Goal: Task Accomplishment & Management: Use online tool/utility

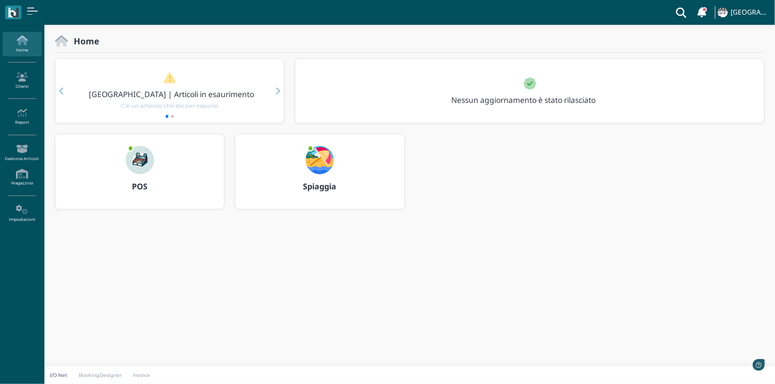
click at [324, 186] on b "Spiaggia" at bounding box center [319, 186] width 33 height 11
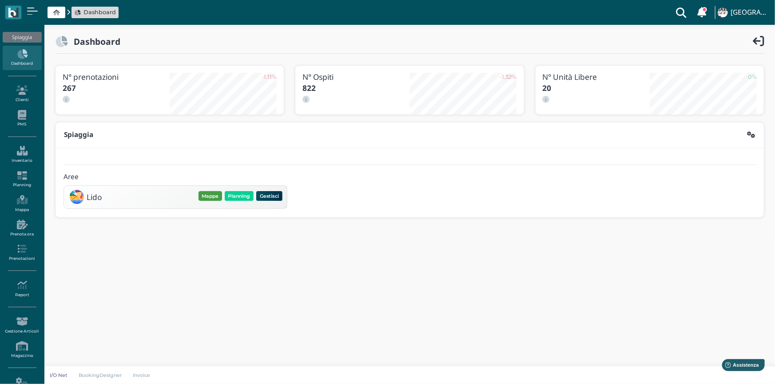
click at [211, 198] on button "Mappa" at bounding box center [210, 196] width 24 height 10
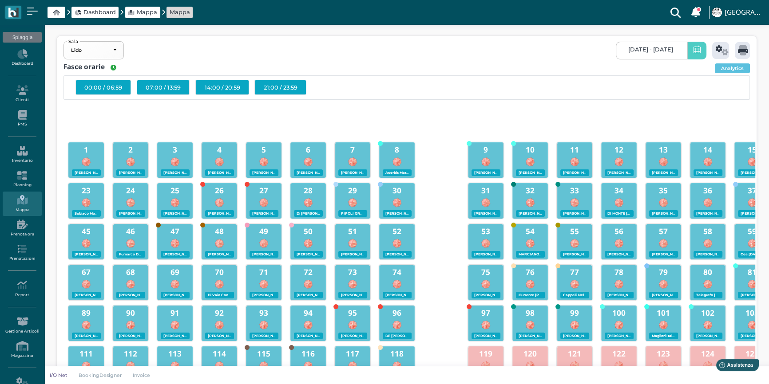
click at [696, 53] on icon at bounding box center [696, 50] width 7 height 9
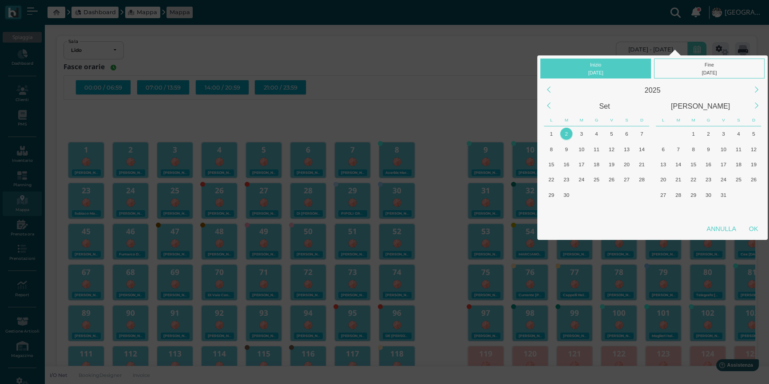
click at [566, 134] on div "2" at bounding box center [566, 134] width 12 height 12
click at [750, 227] on div "OK" at bounding box center [753, 229] width 22 height 16
type input "02/09/2025 - 02/09/2025"
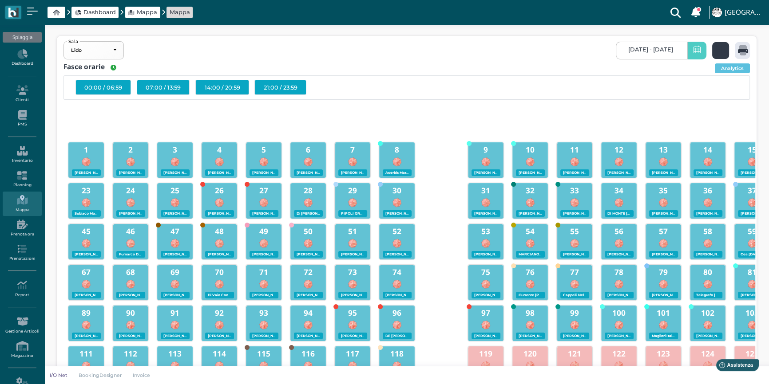
click at [715, 52] on icon at bounding box center [721, 50] width 13 height 10
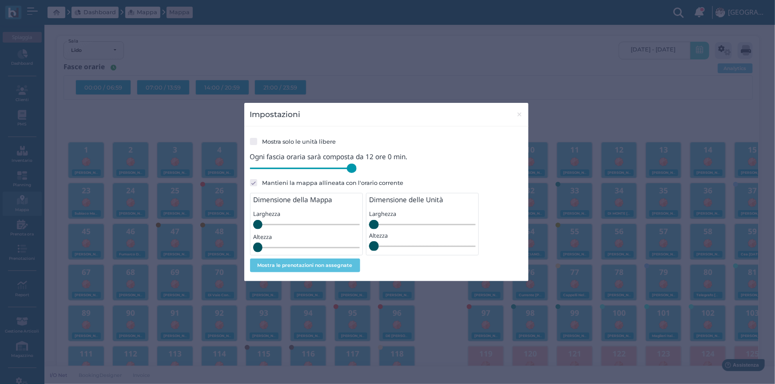
drag, startPoint x: 312, startPoint y: 171, endPoint x: 367, endPoint y: 175, distance: 55.6
type input "720"
click at [356, 174] on input "range" at bounding box center [303, 169] width 107 height 10
click at [517, 115] on span "×" at bounding box center [519, 115] width 7 height 12
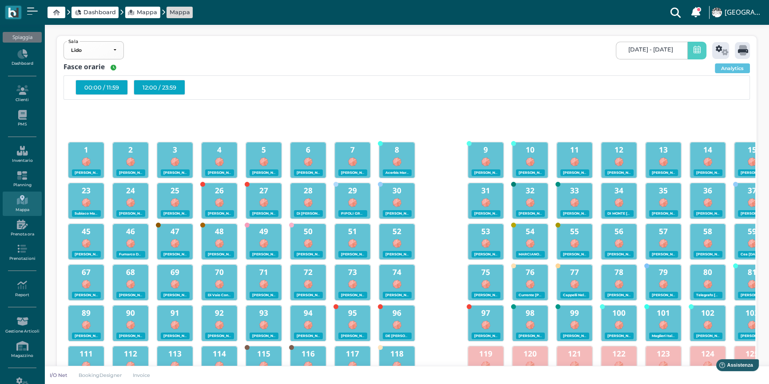
click at [157, 89] on div "12:00 / 23:59" at bounding box center [159, 87] width 51 height 15
click at [742, 51] on icon at bounding box center [743, 50] width 10 height 10
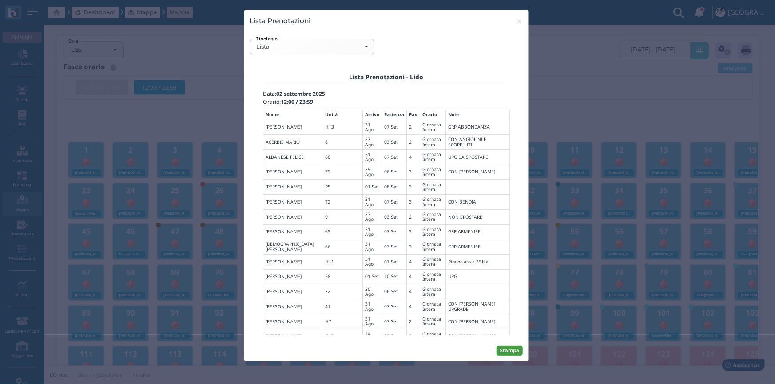
click at [514, 350] on button "Stampa" at bounding box center [509, 351] width 26 height 10
click at [367, 46] on div "Lista" at bounding box center [311, 46] width 111 height 7
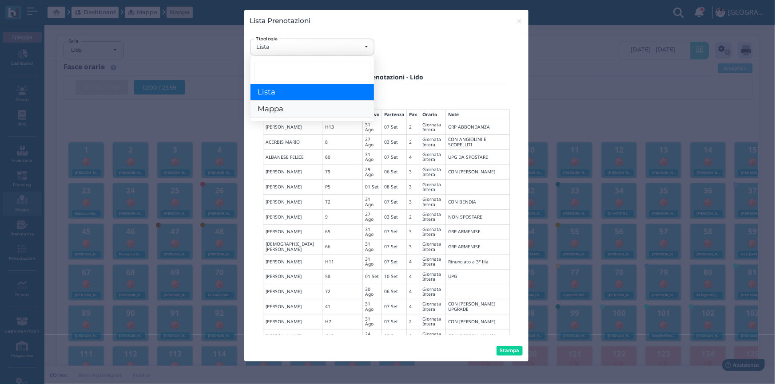
click at [279, 108] on span "Mappa" at bounding box center [270, 109] width 26 height 9
select select "map"
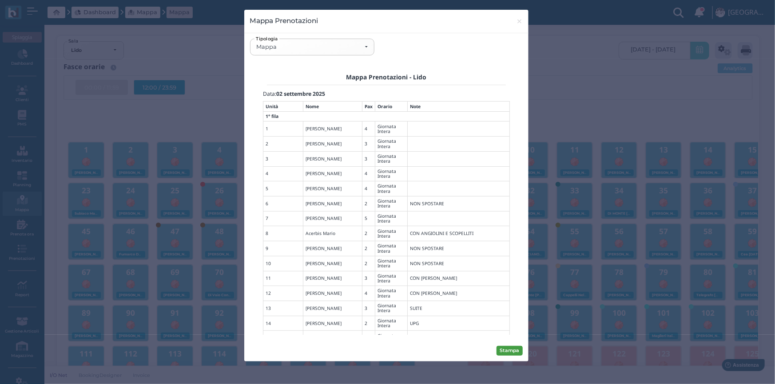
click at [504, 348] on button "Stampa" at bounding box center [509, 351] width 26 height 10
click at [517, 23] on span "×" at bounding box center [519, 22] width 7 height 12
